Goal: Task Accomplishment & Management: Manage account settings

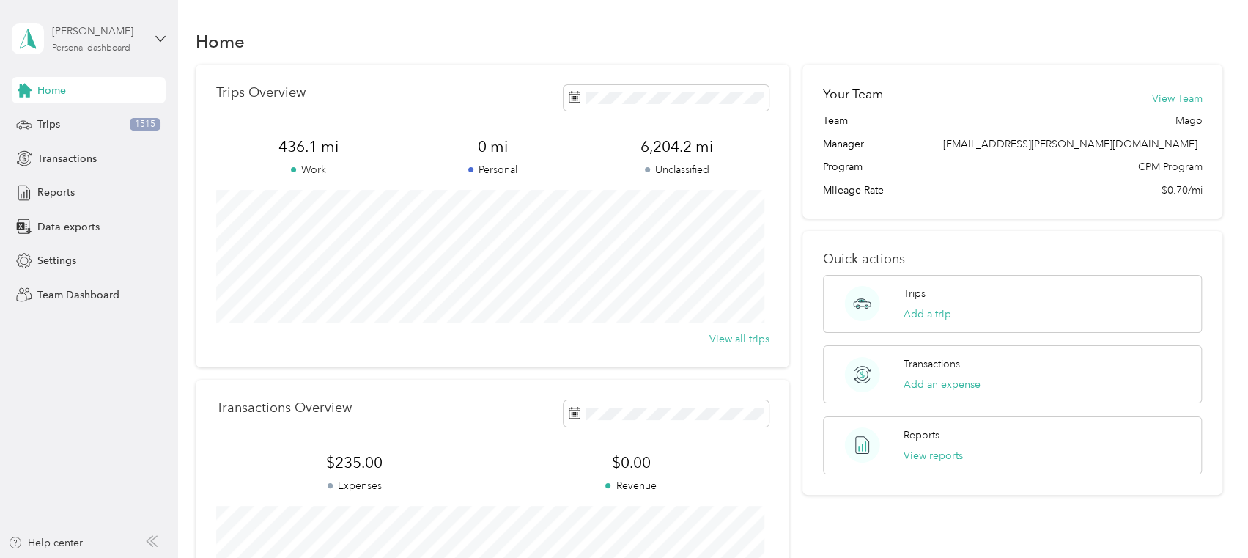
click at [89, 50] on div "Personal dashboard" at bounding box center [91, 48] width 78 height 9
click at [87, 119] on div "Team dashboard" at bounding box center [64, 119] width 78 height 15
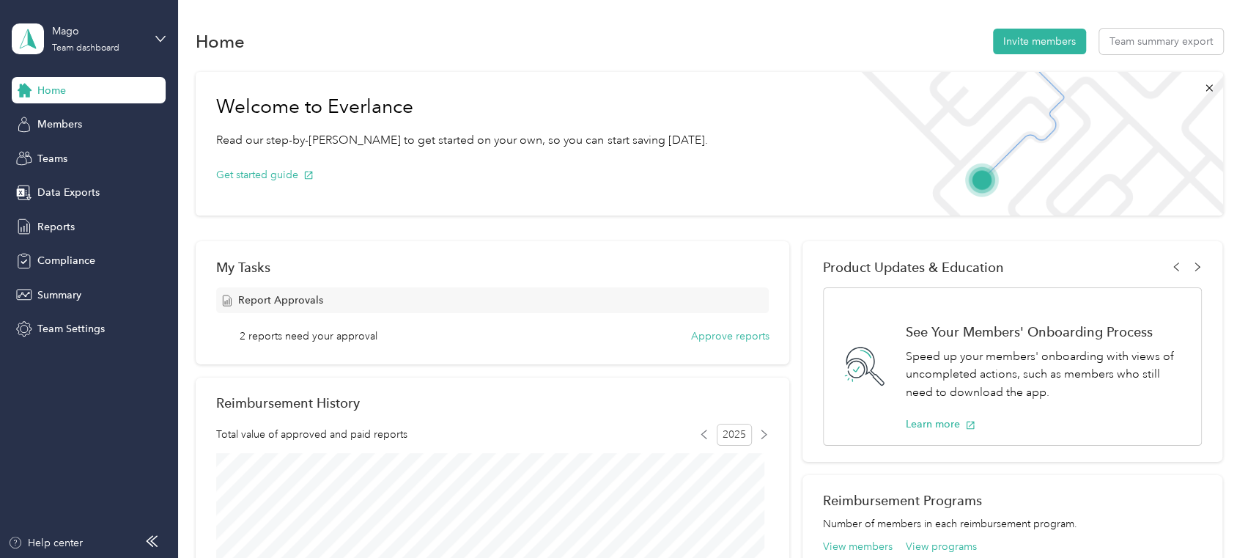
click at [319, 338] on span "2 reports need your approval" at bounding box center [309, 335] width 138 height 15
click at [715, 336] on button "Approve reports" at bounding box center [729, 335] width 78 height 15
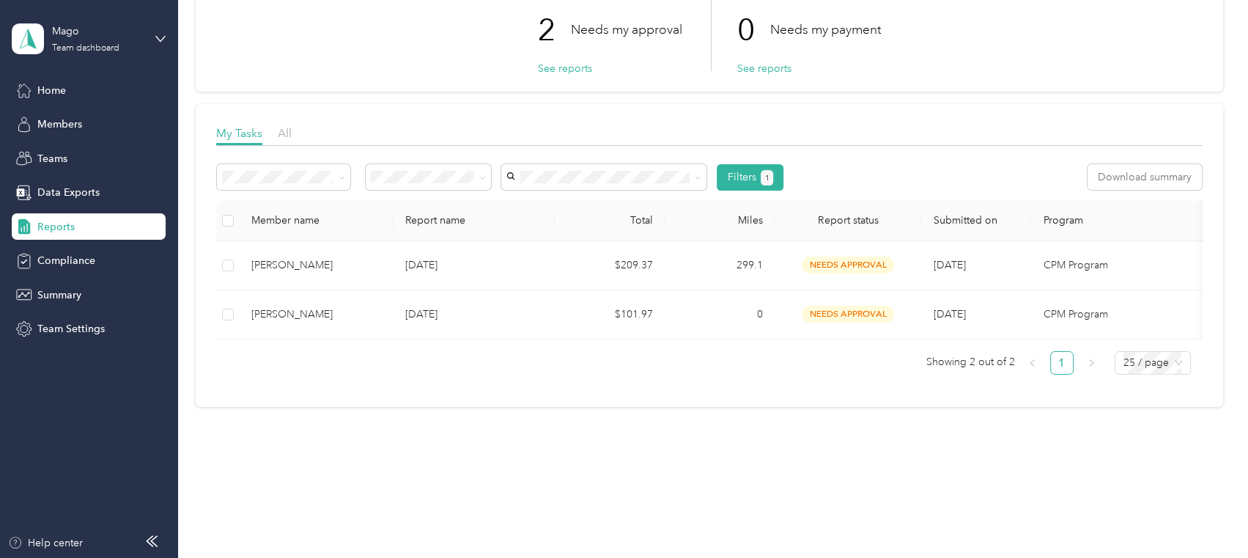
scroll to position [122, 0]
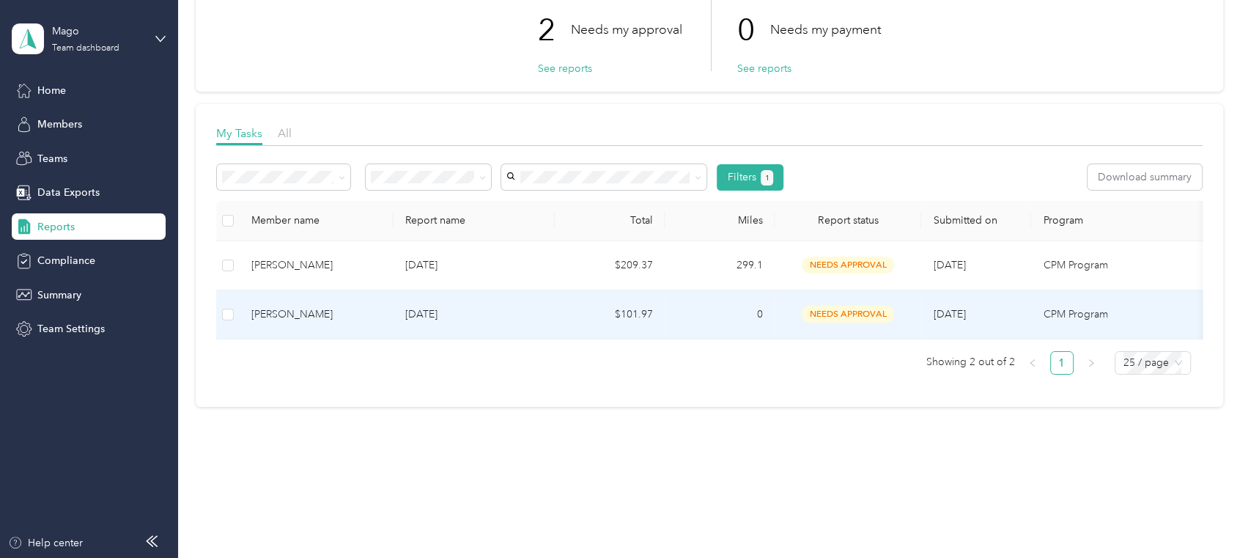
click at [429, 306] on p "[DATE]" at bounding box center [474, 314] width 138 height 16
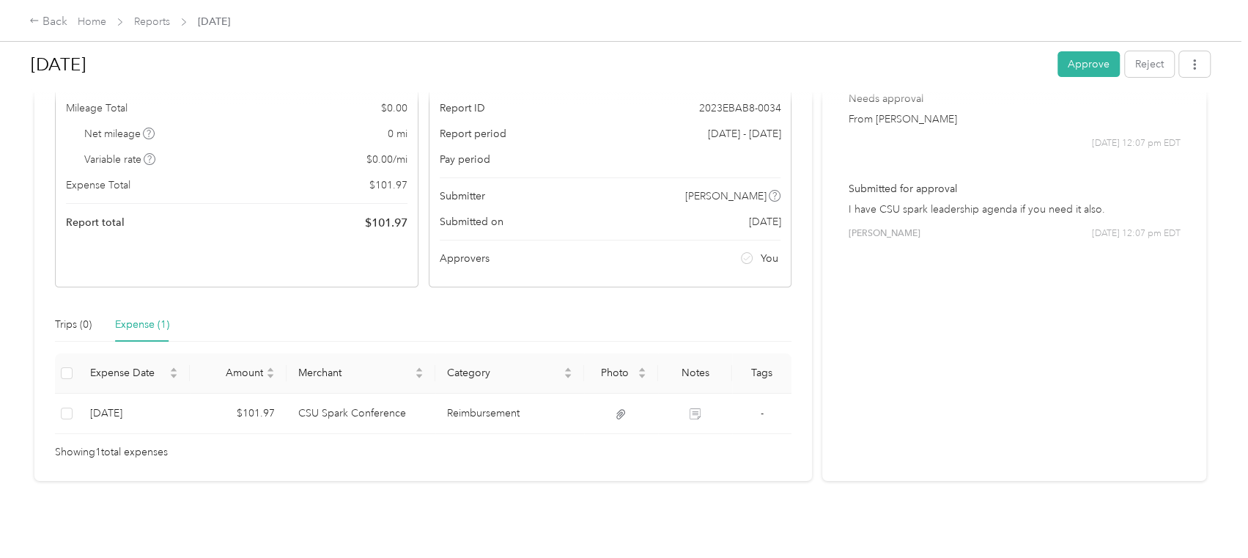
scroll to position [140, 0]
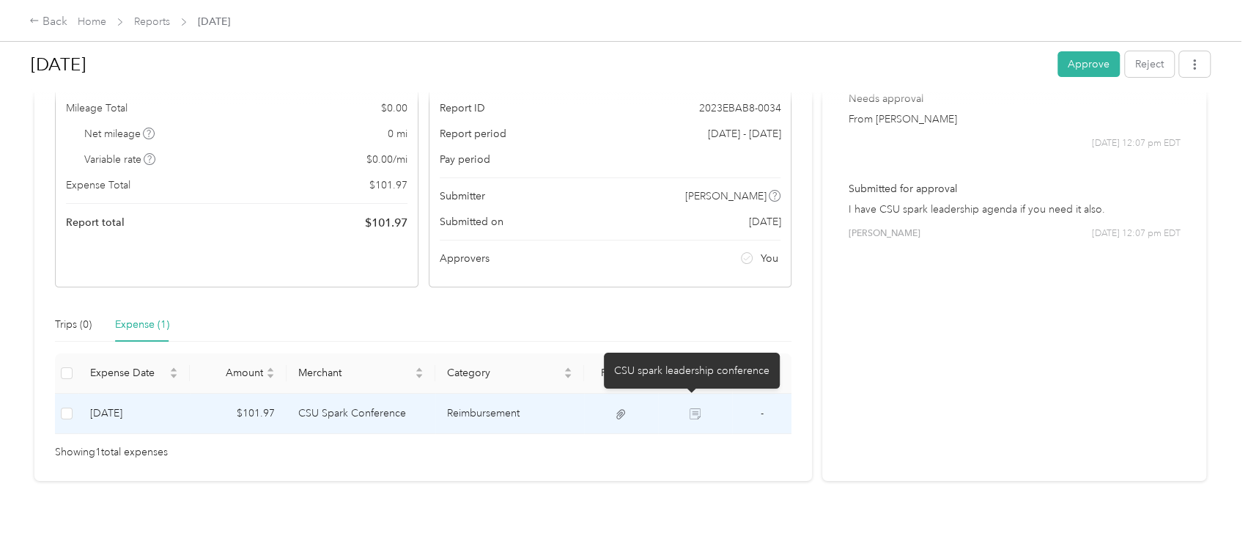
click at [693, 408] on icon at bounding box center [694, 413] width 11 height 11
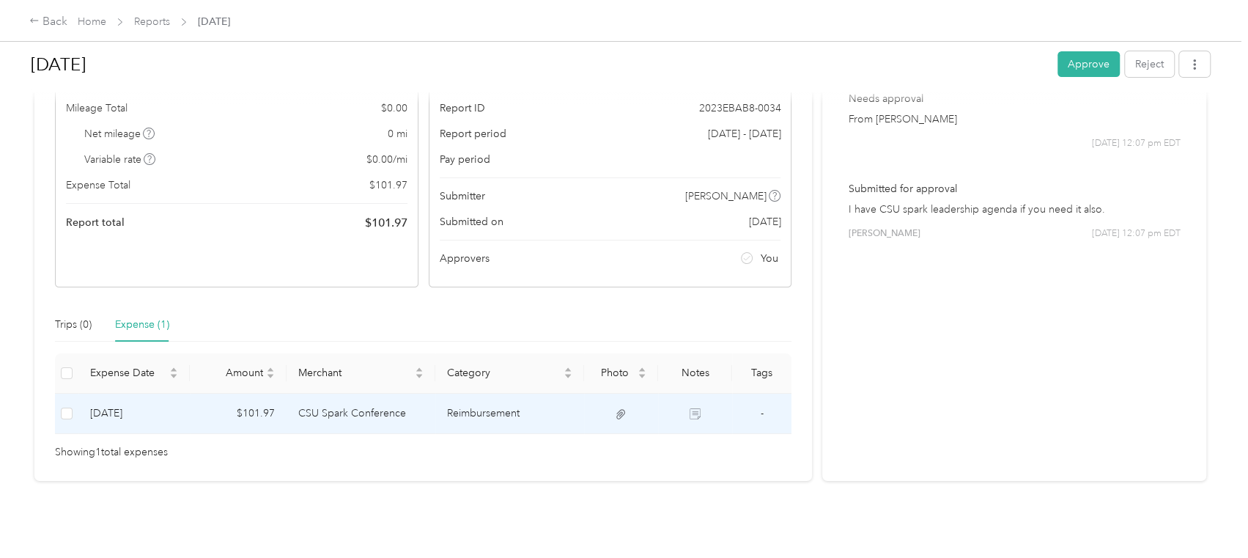
click at [317, 400] on td "CSU Spark Conference" at bounding box center [360, 413] width 149 height 40
click at [330, 398] on td "CSU Spark Conference" at bounding box center [360, 413] width 149 height 40
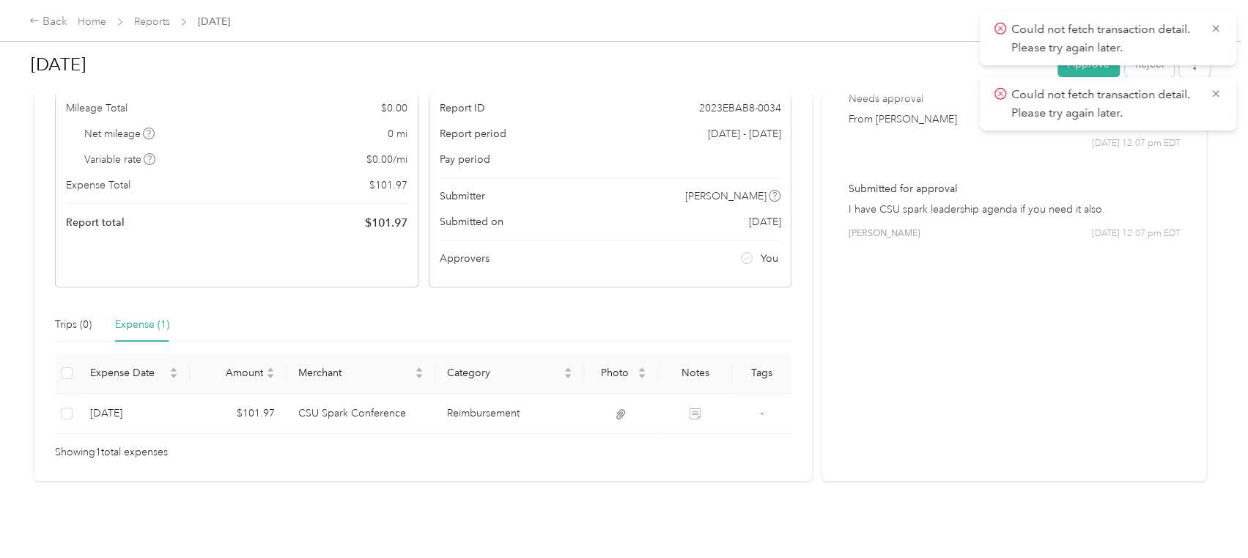
click at [906, 264] on div "Activity and Comments Needs approval From Lori Mago 09/02 at 12:07 pm EDT Submi…" at bounding box center [1014, 232] width 384 height 495
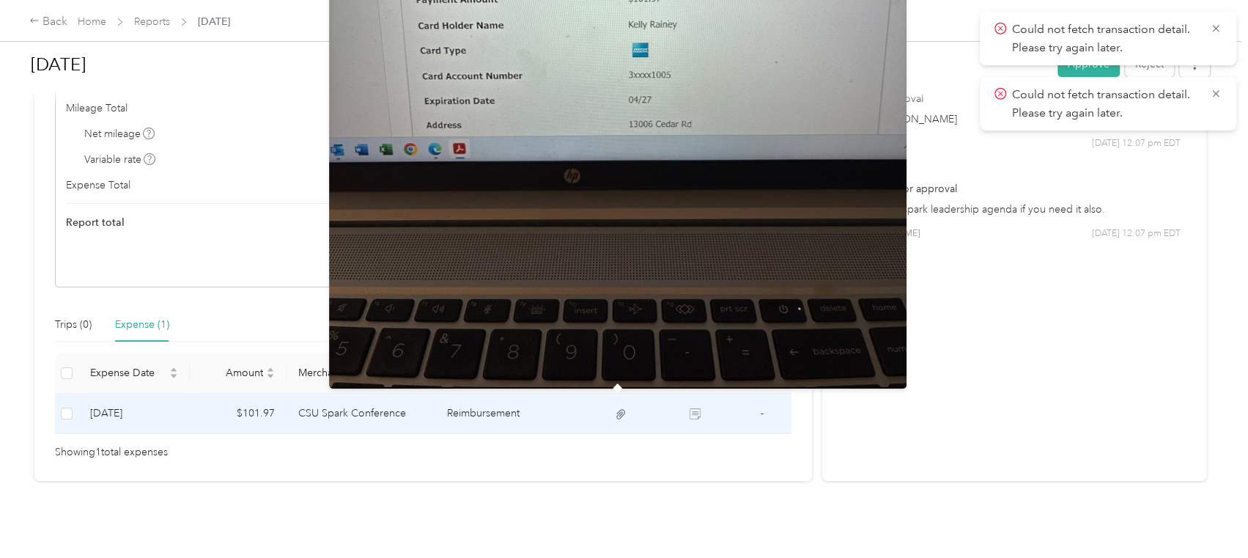
click at [621, 407] on icon at bounding box center [620, 413] width 13 height 13
click at [615, 407] on icon at bounding box center [620, 413] width 13 height 13
click at [587, 304] on img at bounding box center [617, 3] width 577 height 769
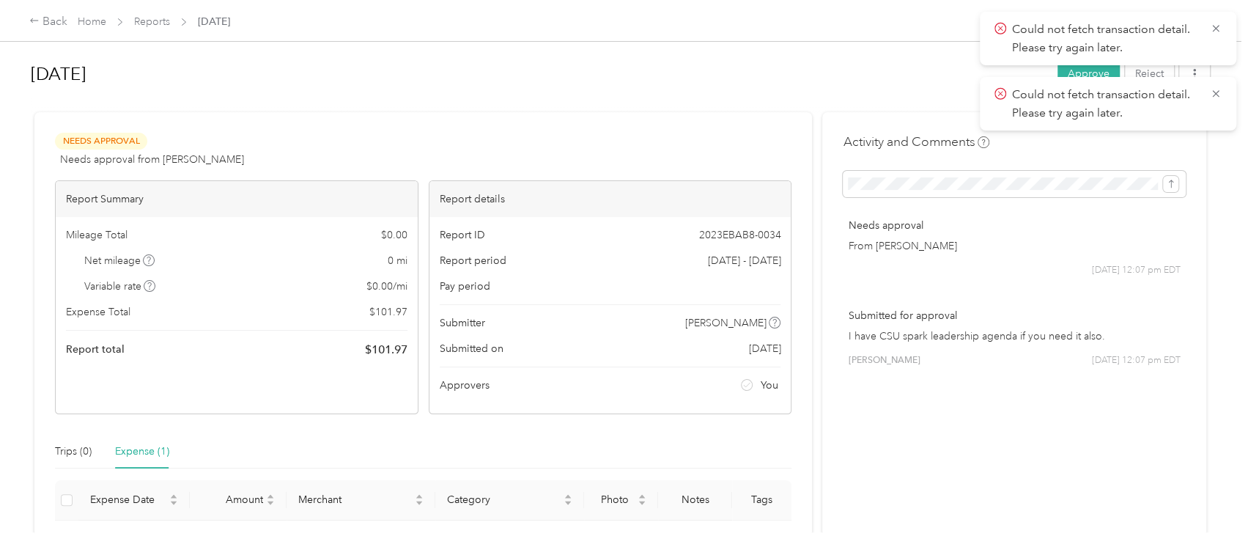
click at [628, 239] on div "Report ID 2023EBAB8-0034" at bounding box center [610, 234] width 341 height 15
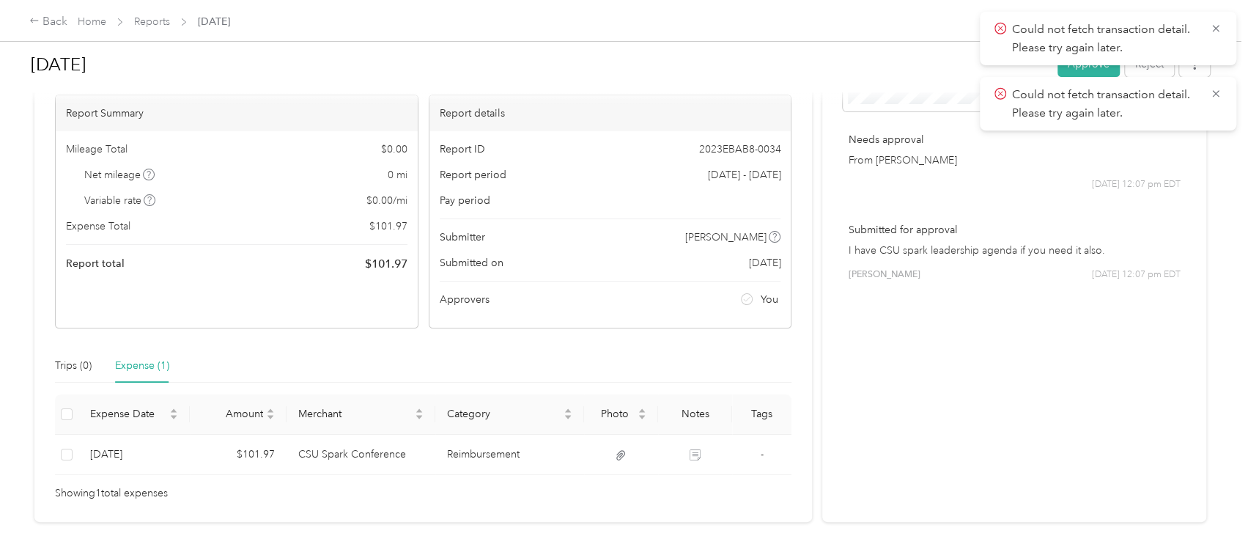
scroll to position [140, 0]
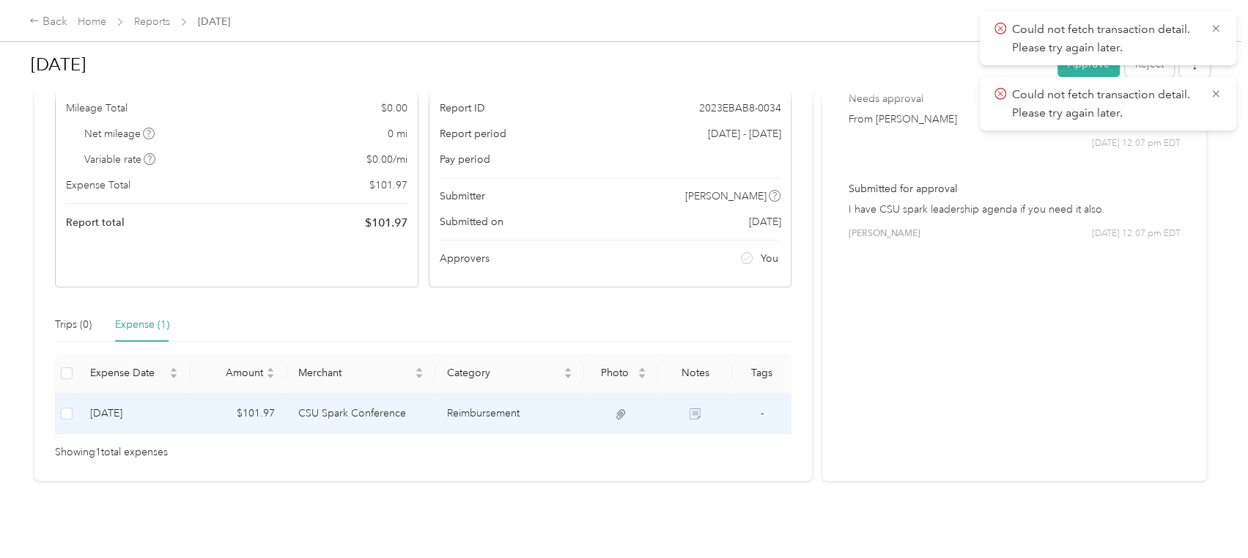
click at [689, 408] on icon at bounding box center [694, 413] width 11 height 11
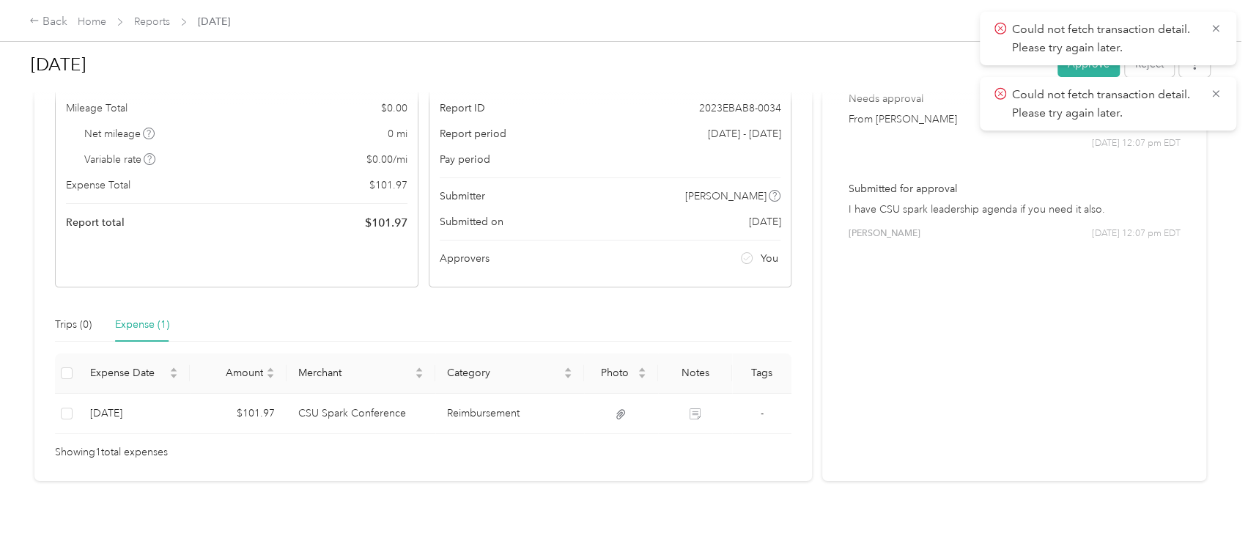
click at [147, 316] on div "Expense (1)" at bounding box center [142, 324] width 54 height 16
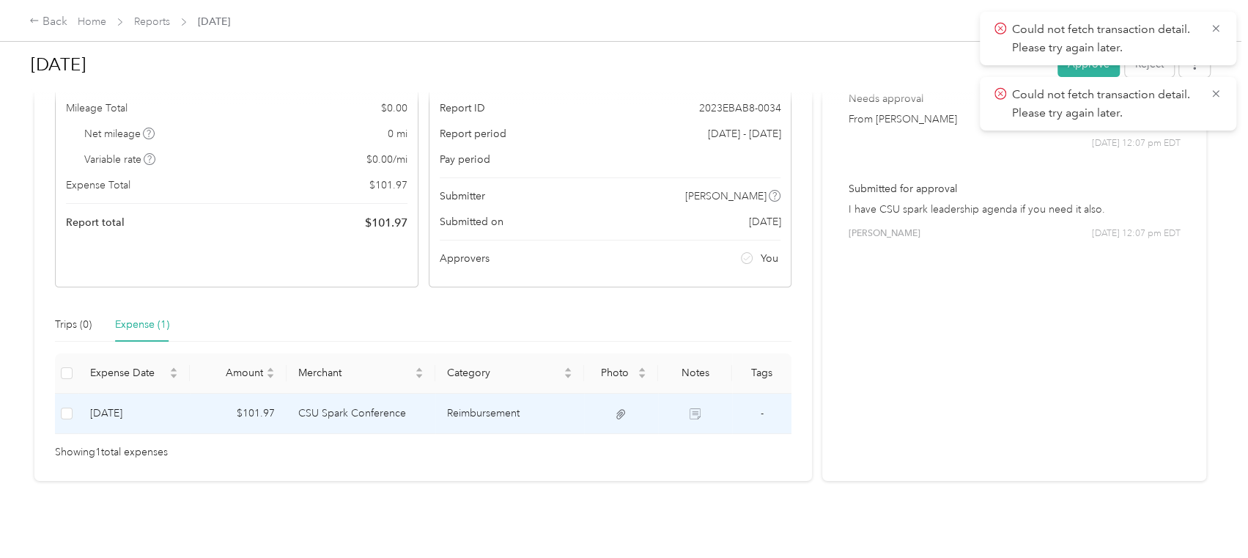
click at [344, 393] on td "CSU Spark Conference" at bounding box center [360, 413] width 149 height 40
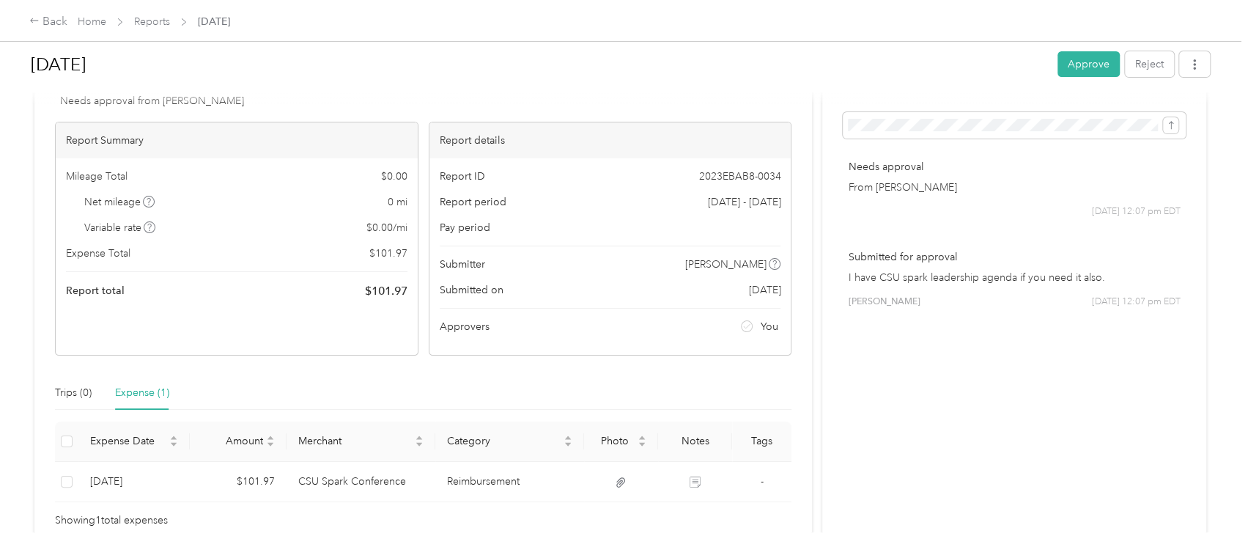
scroll to position [140, 0]
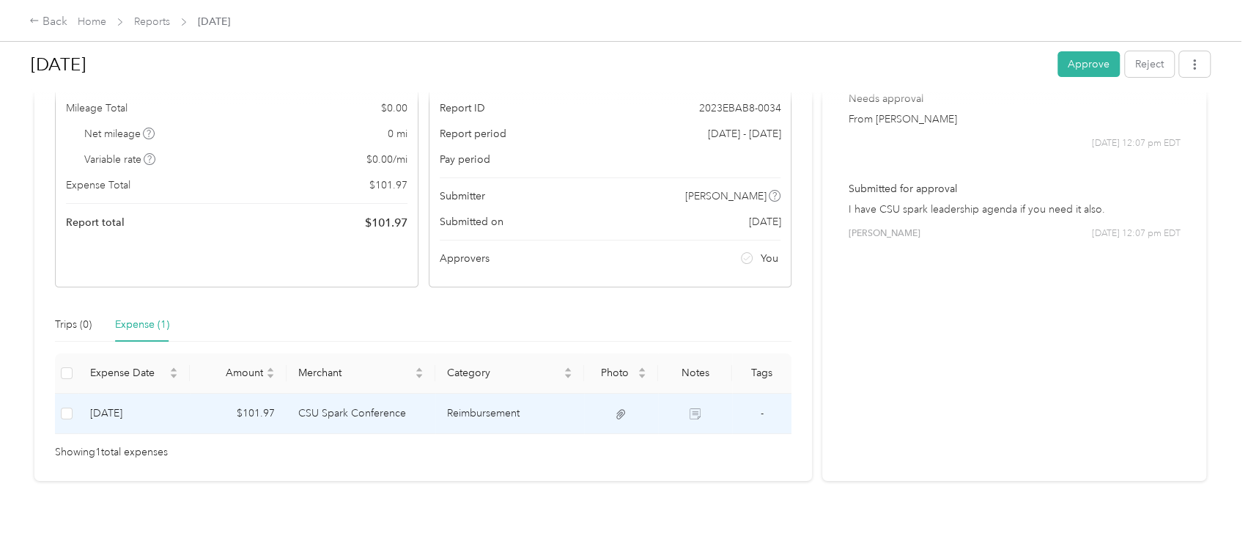
click at [343, 401] on td "CSU Spark Conference" at bounding box center [360, 413] width 149 height 40
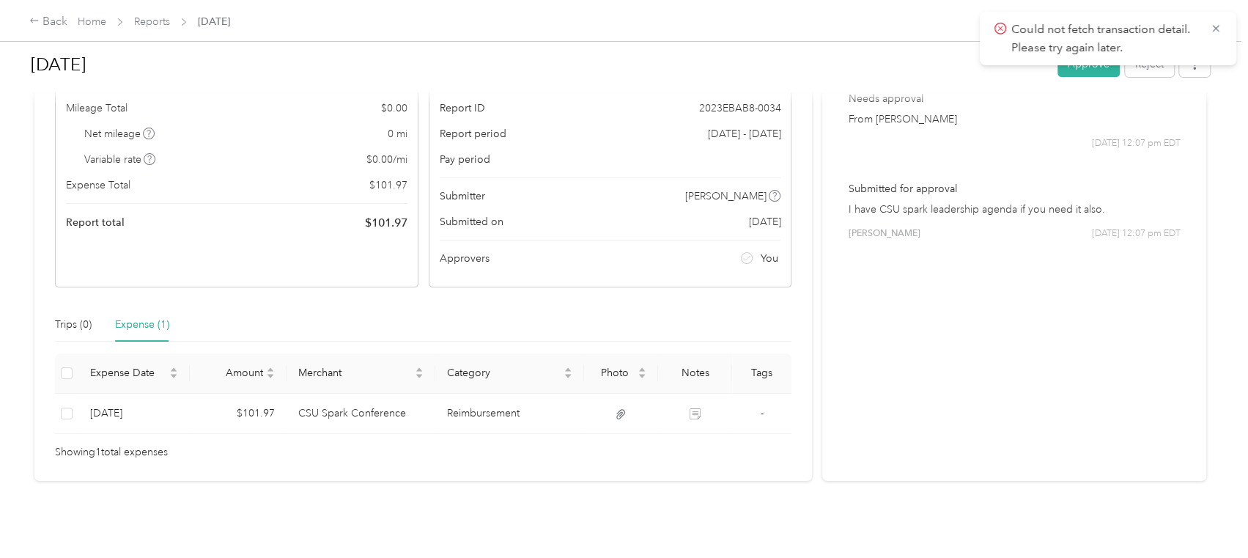
scroll to position [0, 0]
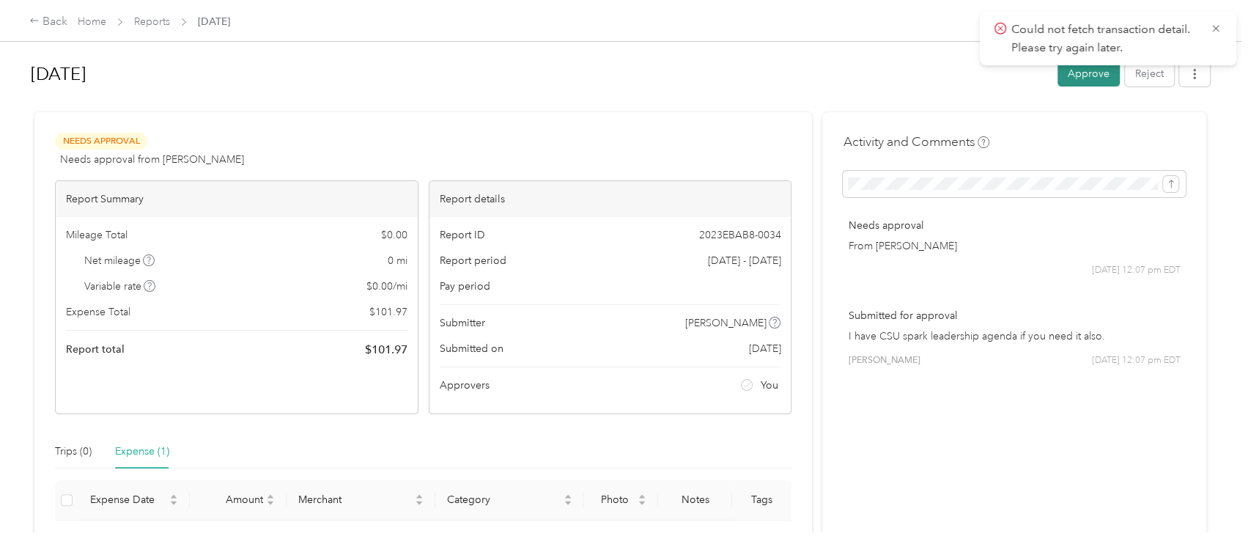
click at [1073, 75] on button "Approve" at bounding box center [1088, 74] width 62 height 26
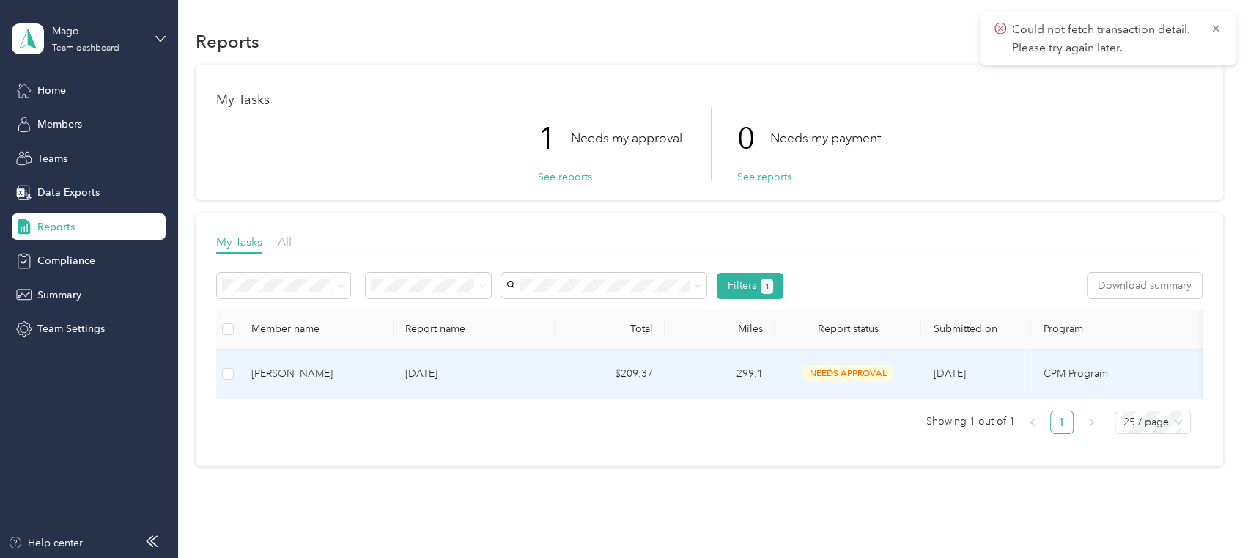
click at [300, 372] on div "[PERSON_NAME]" at bounding box center [316, 374] width 130 height 16
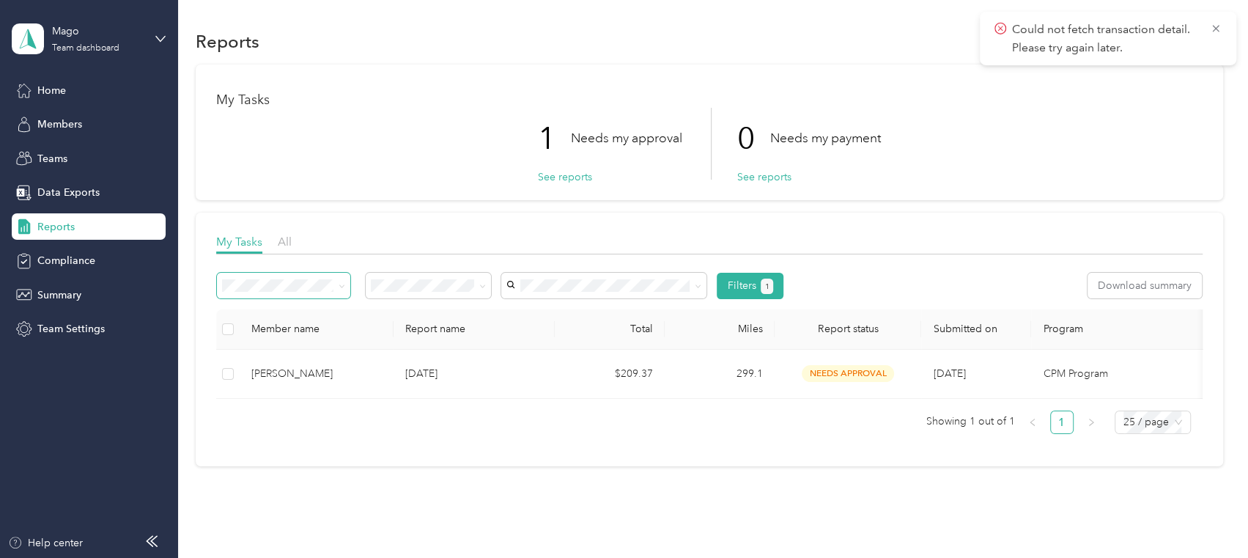
click at [269, 276] on span at bounding box center [283, 286] width 133 height 26
click at [296, 364] on div "All reports" at bounding box center [284, 362] width 113 height 15
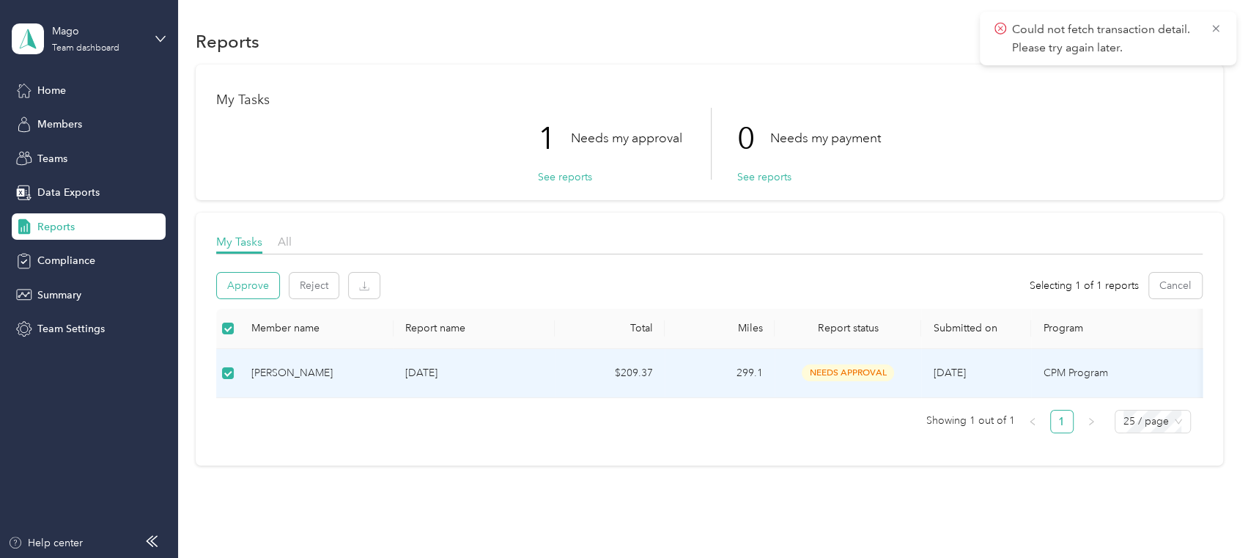
click at [234, 285] on button "Approve" at bounding box center [248, 286] width 62 height 26
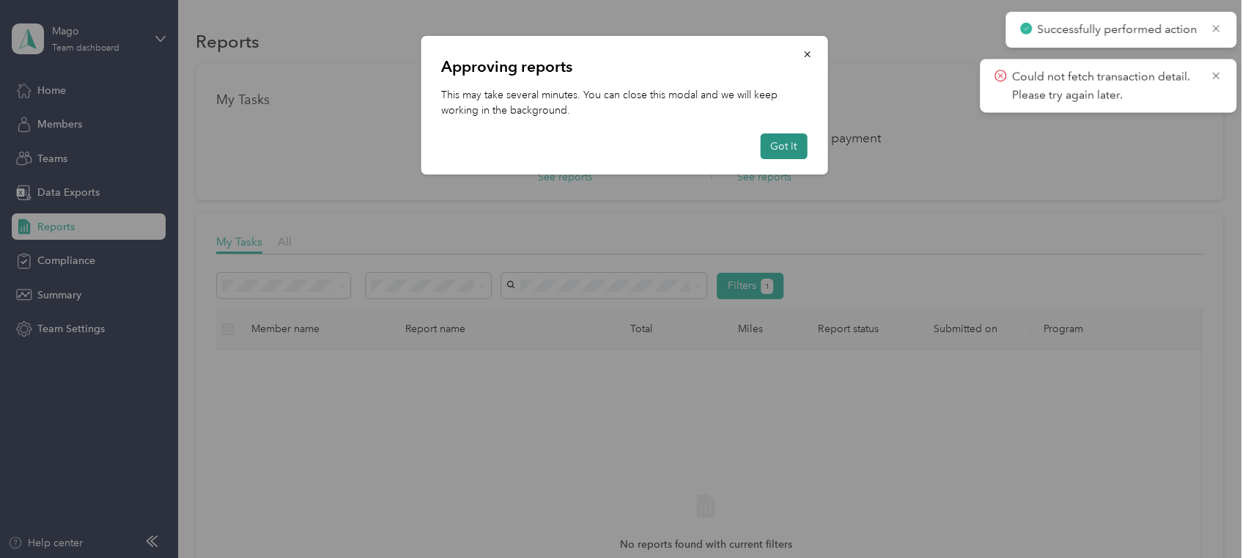
click at [779, 142] on button "Got it" at bounding box center [783, 146] width 47 height 26
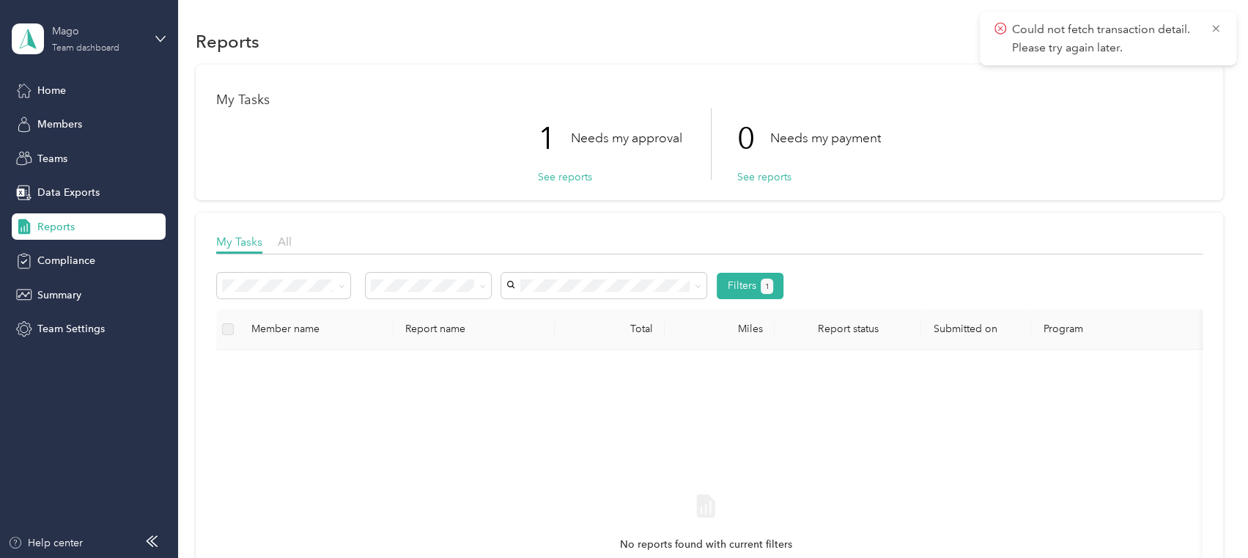
click at [67, 53] on div "Team dashboard" at bounding box center [85, 48] width 67 height 9
click at [75, 146] on div "Personal dashboard" at bounding box center [71, 153] width 92 height 15
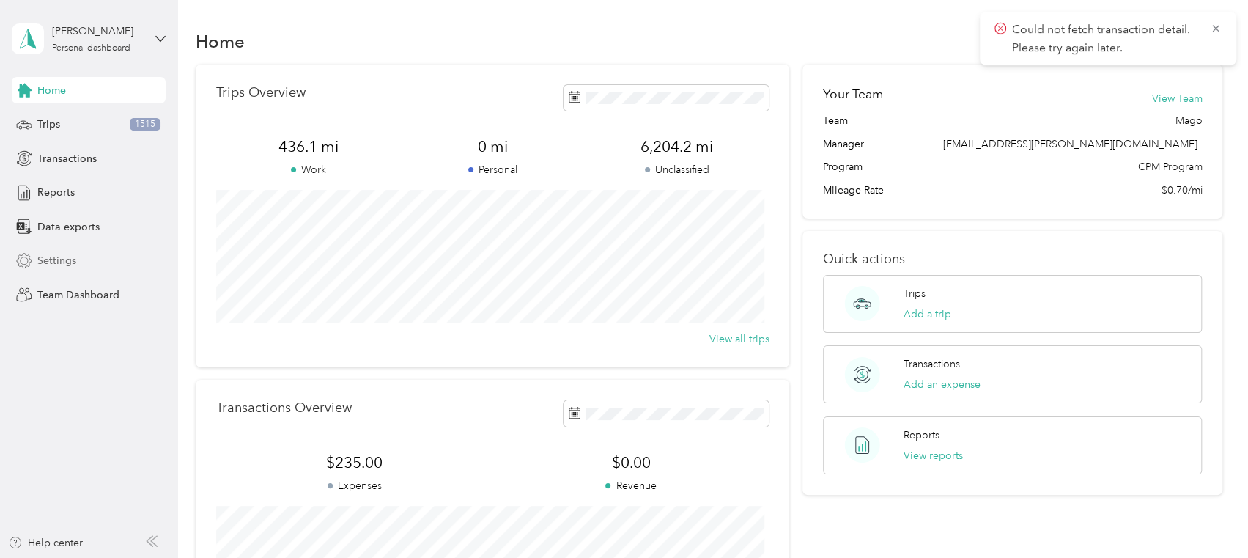
click at [60, 260] on span "Settings" at bounding box center [56, 260] width 39 height 15
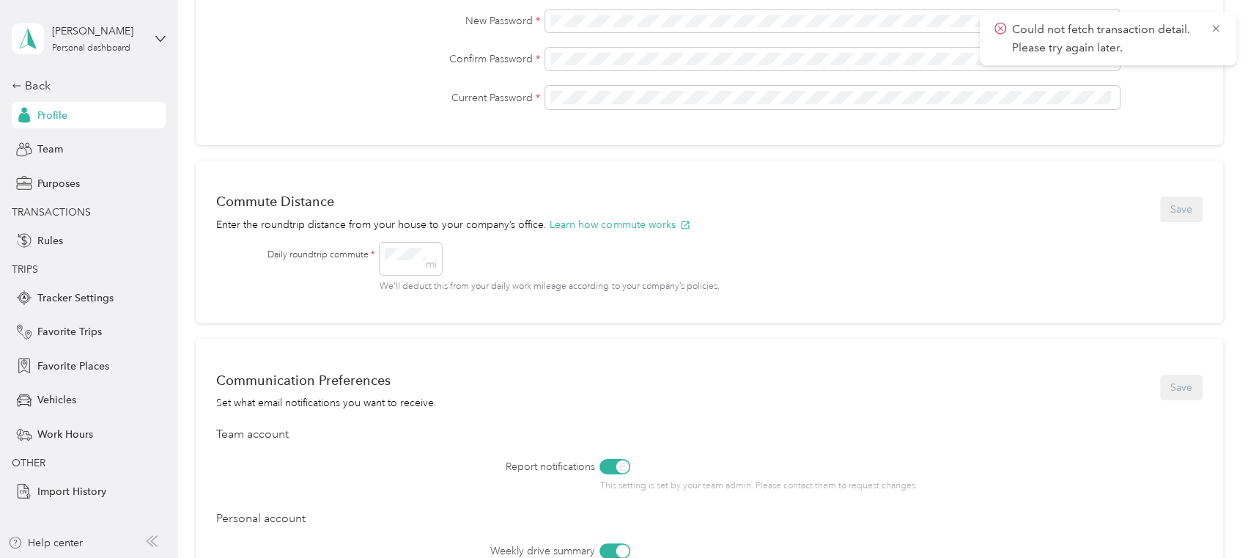
scroll to position [458, 0]
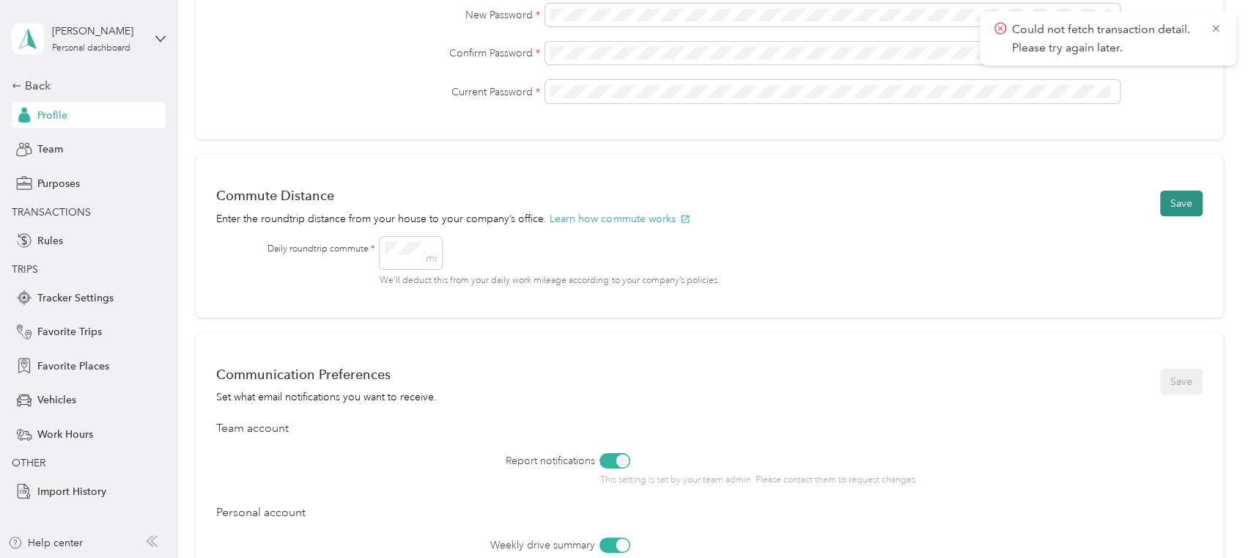
drag, startPoint x: 1158, startPoint y: 206, endPoint x: 1177, endPoint y: 195, distance: 21.4
click at [1160, 207] on button "Save" at bounding box center [1181, 203] width 42 height 26
